Goal: Entertainment & Leisure: Consume media (video, audio)

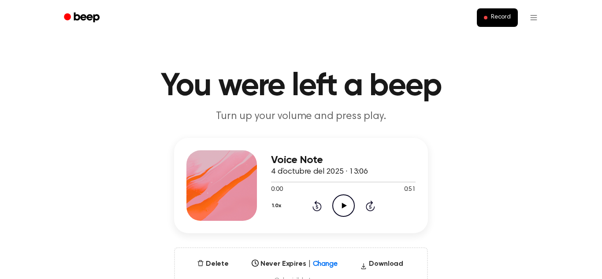
click at [347, 206] on icon "Play Audio" at bounding box center [343, 205] width 22 height 22
click at [346, 204] on icon "Pause Audio" at bounding box center [343, 205] width 22 height 22
click at [346, 204] on icon "Play Audio" at bounding box center [343, 205] width 22 height 22
click at [346, 204] on icon "Pause Audio" at bounding box center [343, 205] width 22 height 22
click at [318, 204] on icon "Rewind 5 seconds" at bounding box center [317, 205] width 10 height 11
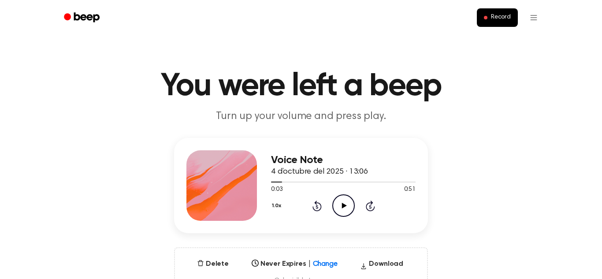
click at [318, 204] on icon "Rewind 5 seconds" at bounding box center [317, 205] width 10 height 11
click at [342, 205] on icon at bounding box center [344, 206] width 5 height 6
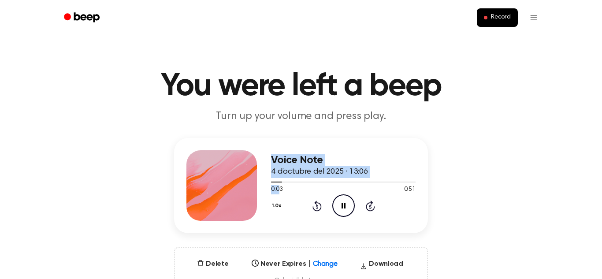
drag, startPoint x: 280, startPoint y: 186, endPoint x: 260, endPoint y: 186, distance: 20.3
click at [260, 186] on div "Voice Note 4 d’octubre del 2025 · 13:06 0:03 0:51 Your browser does not support…" at bounding box center [301, 185] width 254 height 95
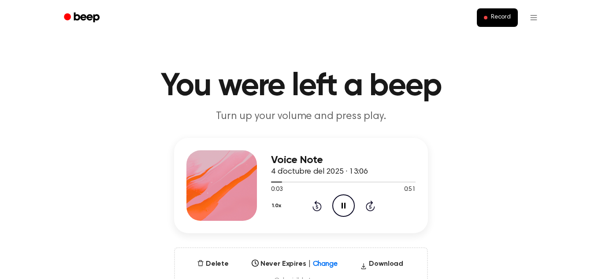
click at [306, 192] on div "0:03 0:51" at bounding box center [343, 189] width 145 height 9
drag, startPoint x: 278, startPoint y: 183, endPoint x: 265, endPoint y: 186, distance: 14.2
click at [265, 186] on div "Voice Note 4 d’octubre del 2025 · 13:06 0:03 0:51 Your browser does not support…" at bounding box center [301, 185] width 254 height 95
click at [338, 203] on icon "Play Audio" at bounding box center [343, 205] width 22 height 22
click at [338, 203] on icon "Pause Audio" at bounding box center [343, 205] width 22 height 22
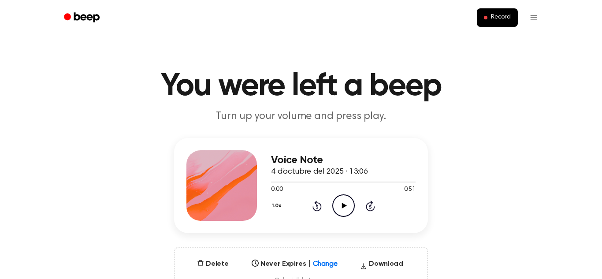
click at [338, 203] on icon "Play Audio" at bounding box center [343, 205] width 22 height 22
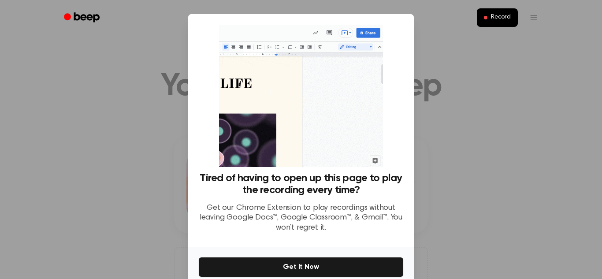
scroll to position [42, 0]
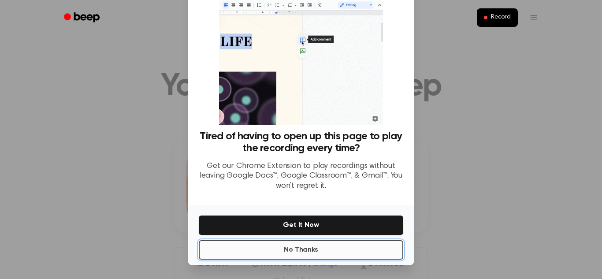
click at [361, 254] on button "No Thanks" at bounding box center [301, 249] width 205 height 19
